Goal: Ask a question

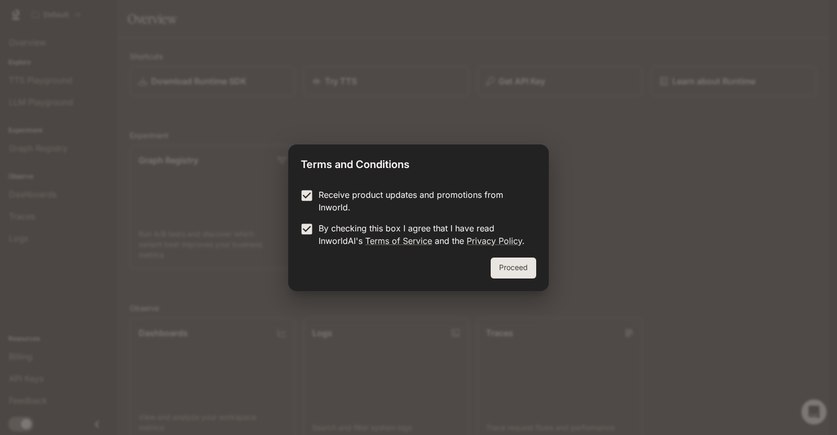
click at [510, 274] on button "Proceed" at bounding box center [514, 267] width 46 height 21
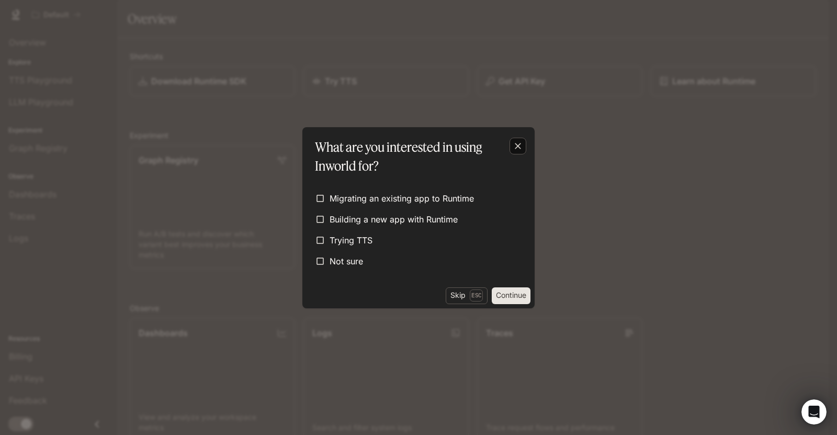
click at [516, 145] on icon "button" at bounding box center [518, 146] width 10 height 10
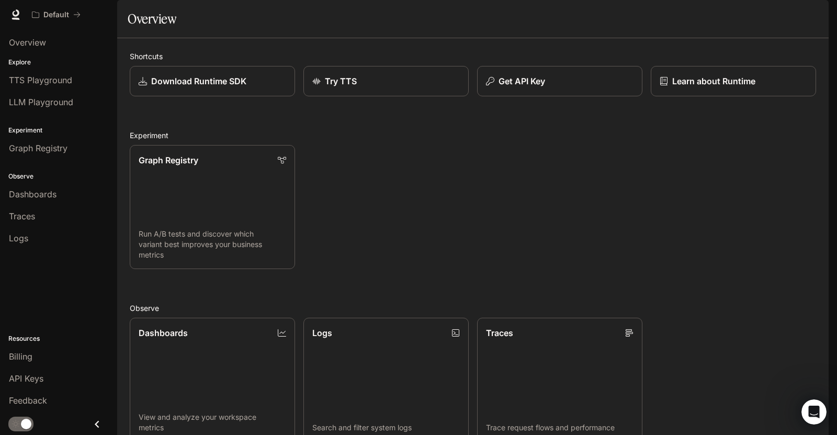
scroll to position [228, 0]
click at [17, 40] on span "Overview" at bounding box center [27, 42] width 37 height 13
click at [809, 403] on icon "Open Intercom Messenger" at bounding box center [812, 410] width 17 height 17
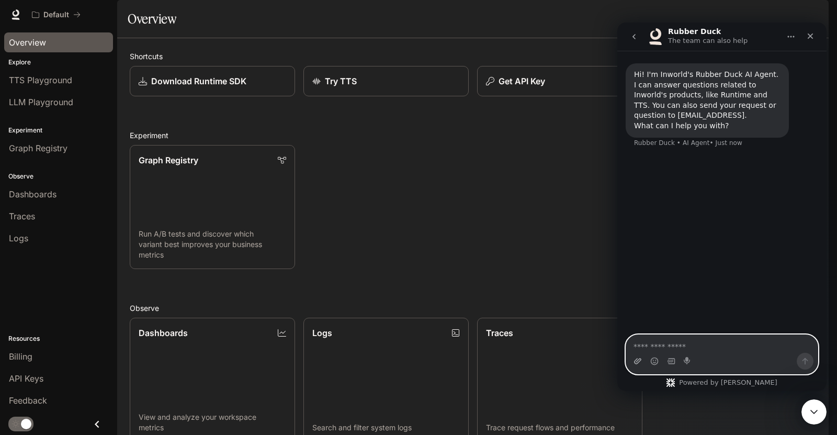
click at [639, 361] on icon "Upload attachment" at bounding box center [637, 361] width 7 height 6
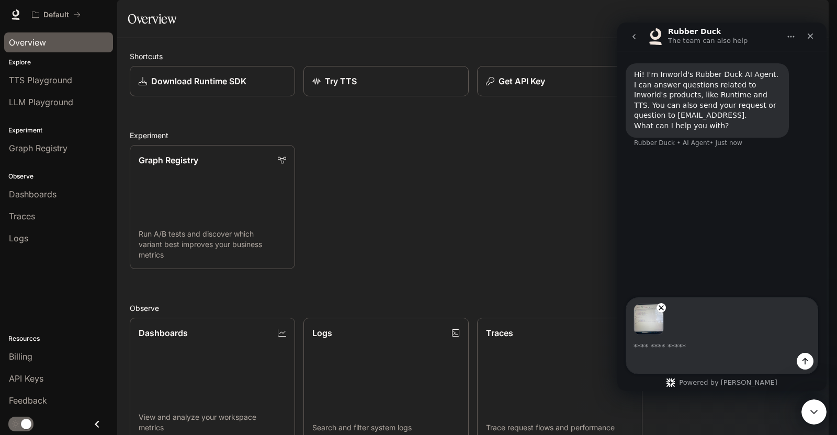
type textarea "*"
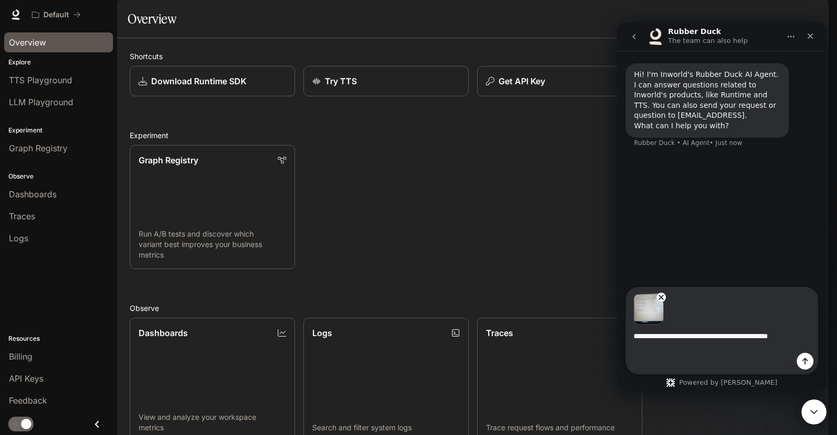
type textarea "**********"
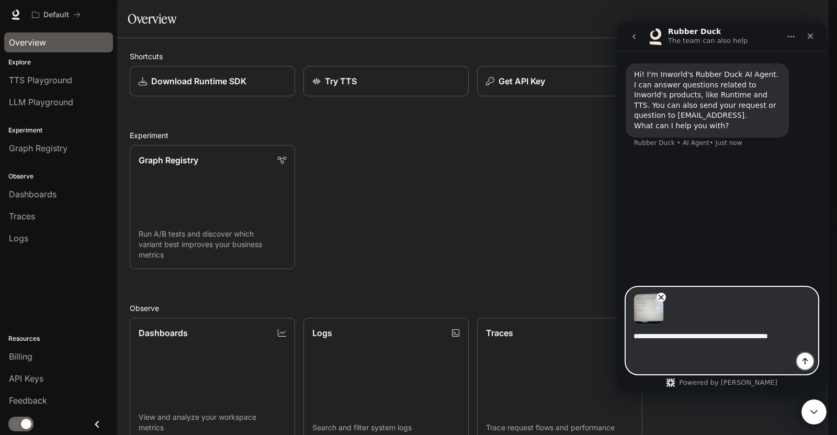
click at [805, 361] on icon "Send a message…" at bounding box center [806, 361] width 6 height 7
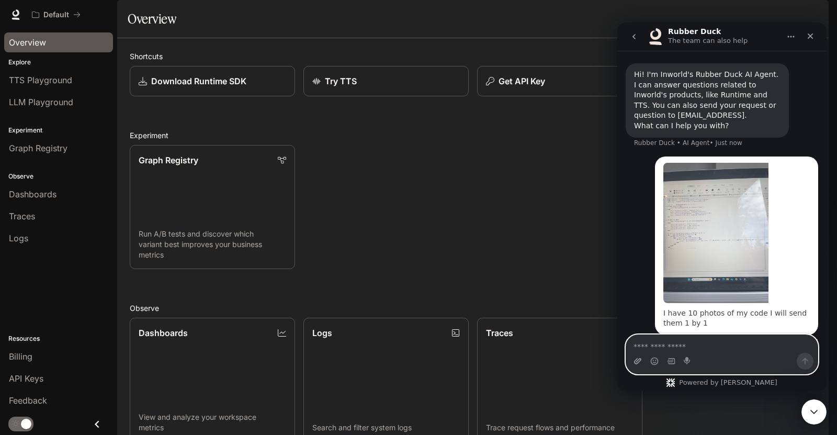
click at [638, 362] on icon "Upload attachment" at bounding box center [638, 361] width 8 height 8
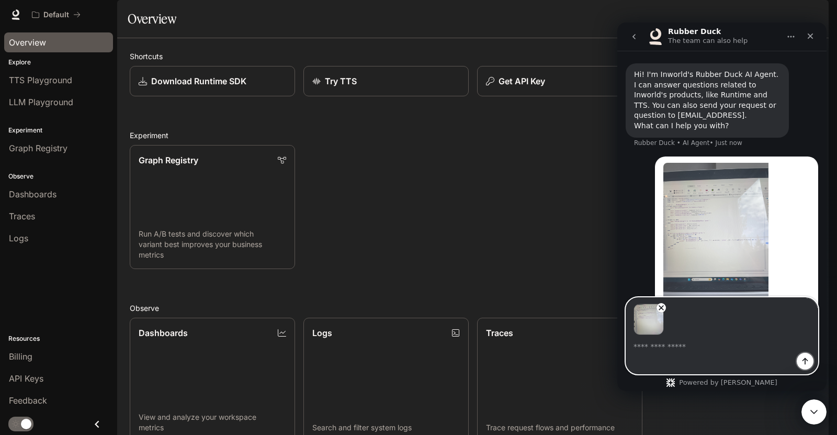
click at [803, 363] on icon "Send a message…" at bounding box center [805, 361] width 8 height 8
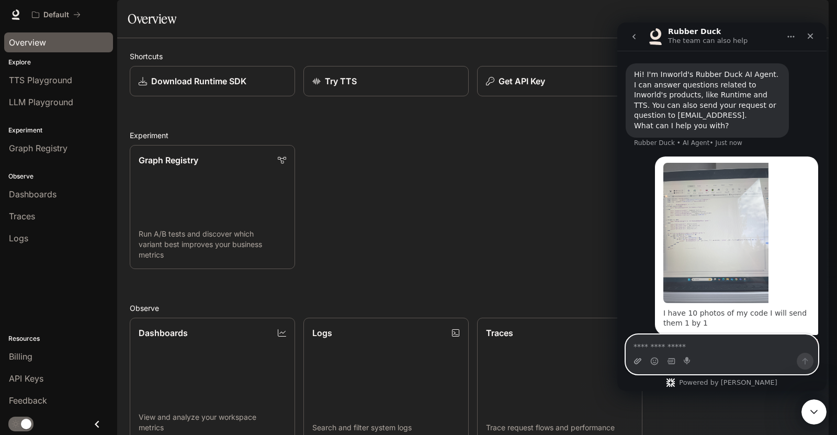
click at [635, 359] on icon "Upload attachment" at bounding box center [638, 361] width 8 height 8
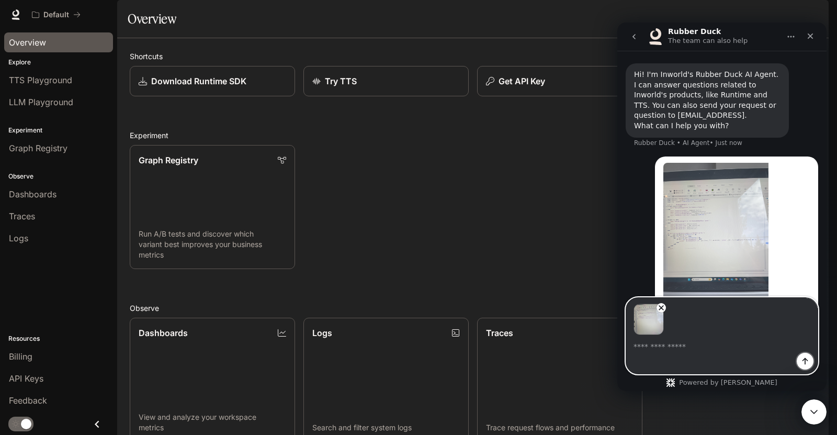
click at [809, 360] on icon "Send a message…" at bounding box center [805, 361] width 8 height 8
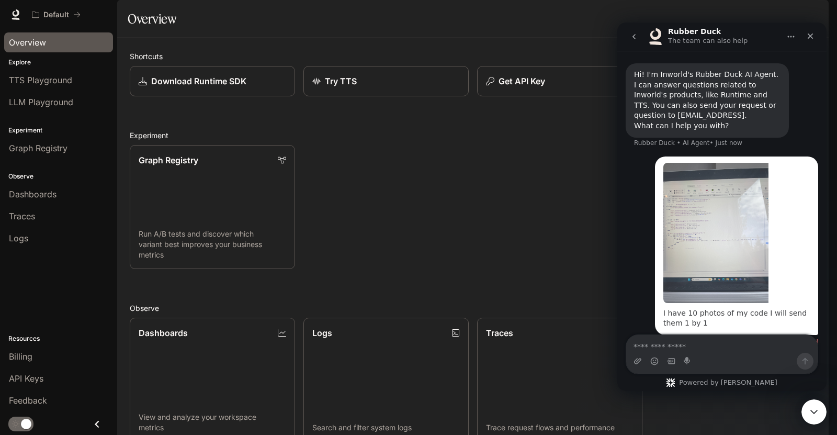
click at [641, 359] on div "Intercom messenger" at bounding box center [722, 361] width 192 height 17
click at [639, 361] on icon "Upload attachment" at bounding box center [637, 361] width 7 height 6
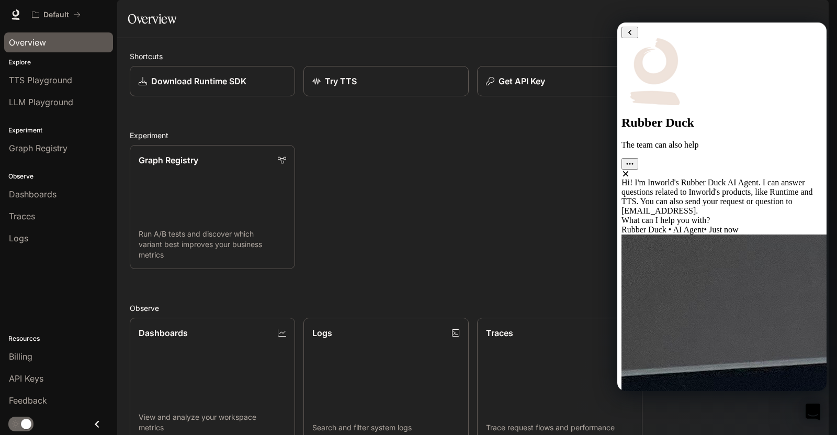
scroll to position [228, 0]
